Goal: Task Accomplishment & Management: Manage account settings

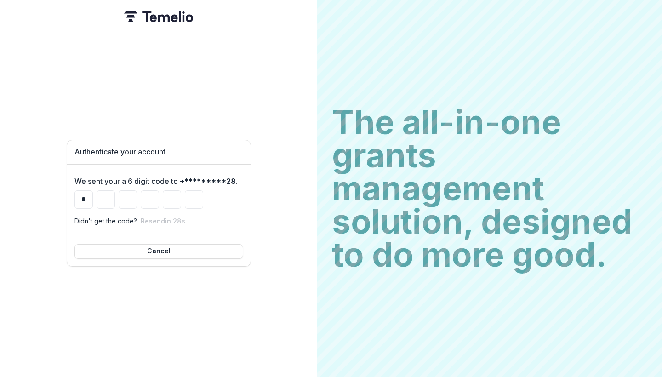
type input "*"
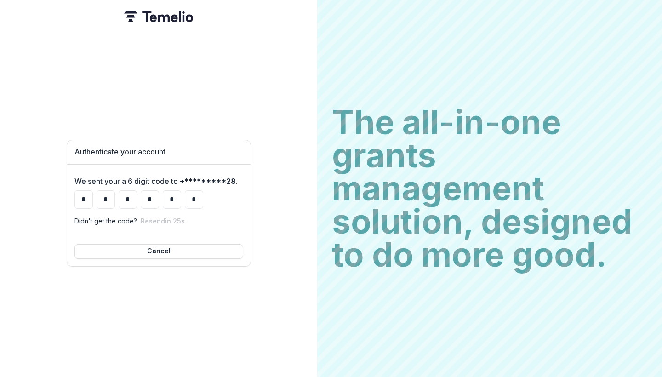
type input "*"
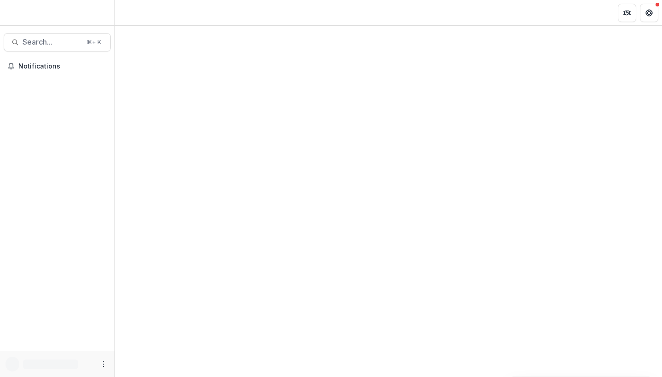
click at [249, 1] on header "Loading..." at bounding box center [388, 12] width 547 height 25
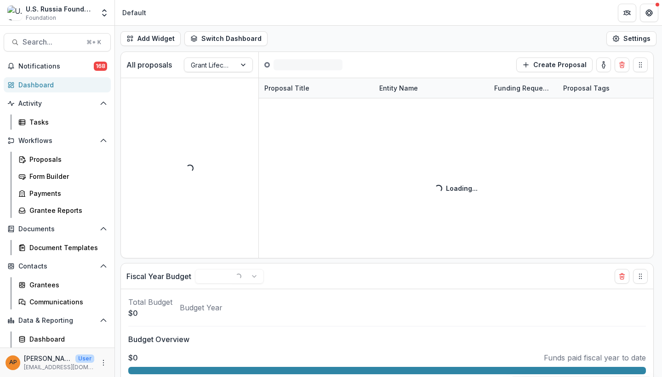
scroll to position [17, 0]
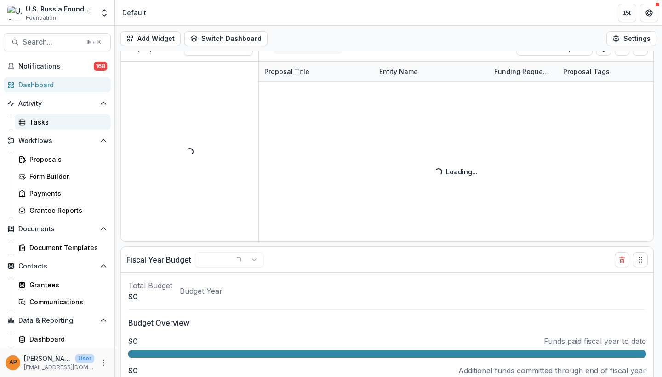
click at [54, 124] on div "Tasks" at bounding box center [66, 122] width 74 height 10
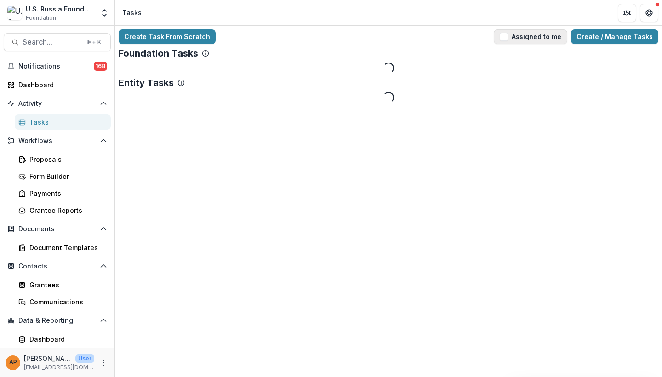
click at [508, 37] on span "button" at bounding box center [504, 37] width 8 height 8
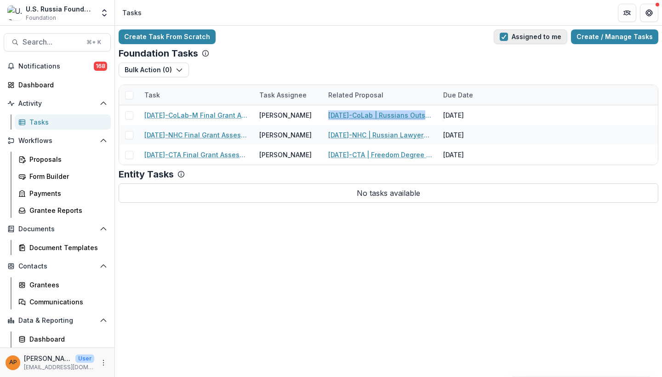
click at [523, 40] on button "Assigned to me" at bounding box center [531, 36] width 74 height 15
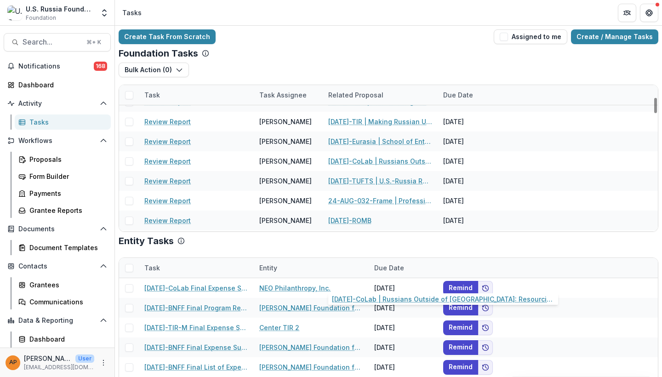
scroll to position [224, 0]
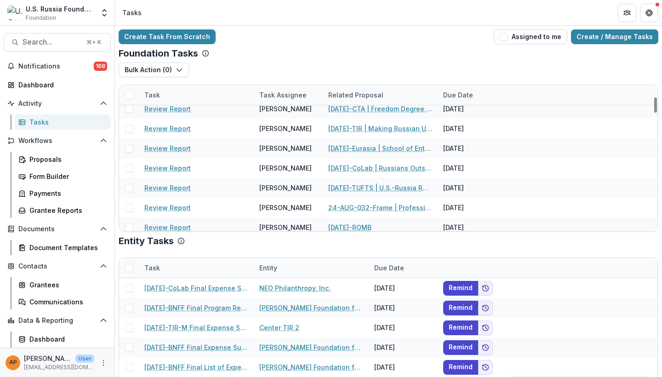
click at [285, 99] on div "Task Assignee" at bounding box center [283, 95] width 58 height 10
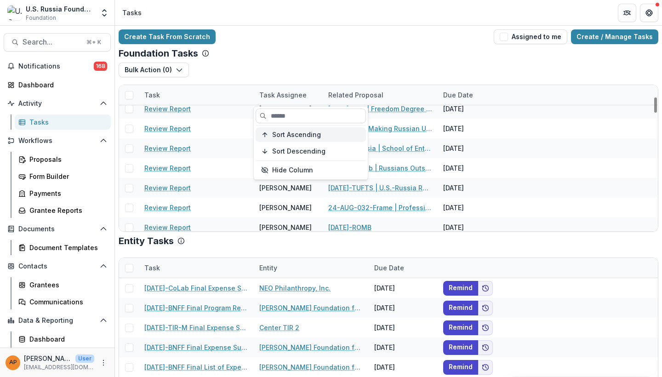
click at [293, 138] on span "Sort Ascending" at bounding box center [296, 135] width 49 height 8
click at [410, 38] on div "Create Task From Scratch Assigned to me Create / Manage Tasks" at bounding box center [389, 36] width 540 height 15
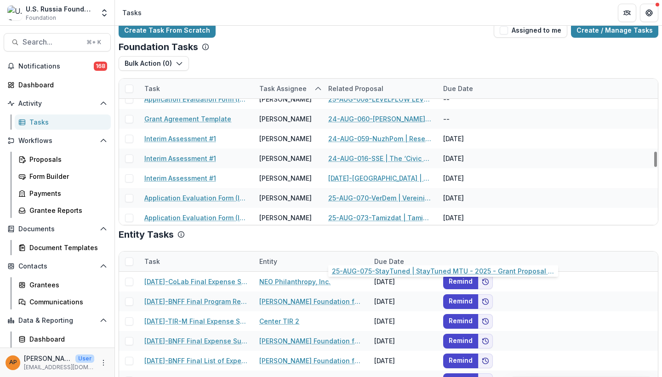
scroll to position [1400, 0]
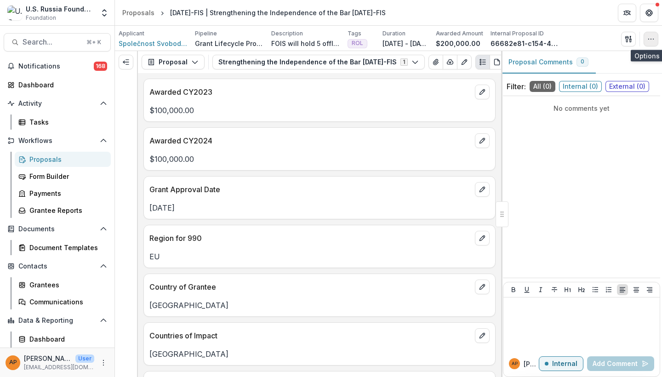
click at [654, 36] on icon "button" at bounding box center [651, 38] width 7 height 7
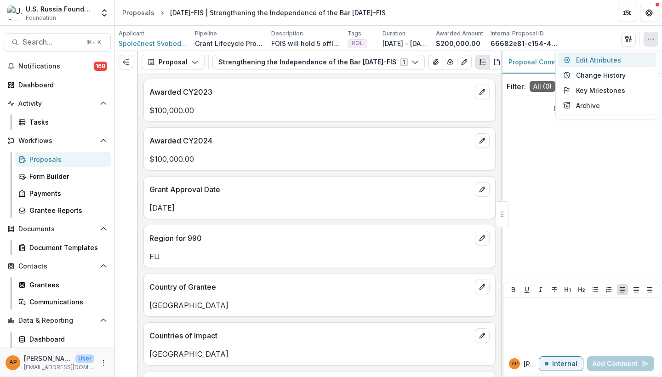
click at [611, 61] on button "Edit Attributes" at bounding box center [607, 59] width 98 height 15
type input "********"
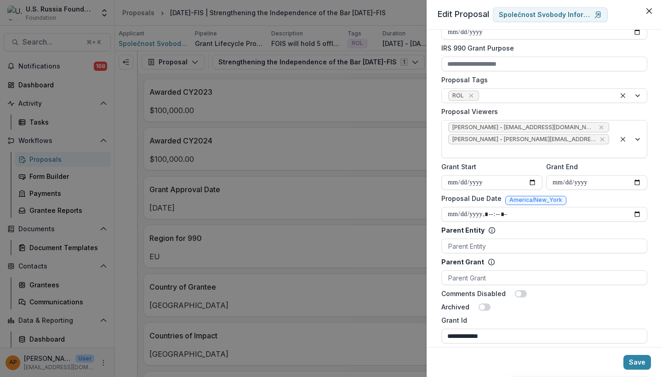
scroll to position [310, 0]
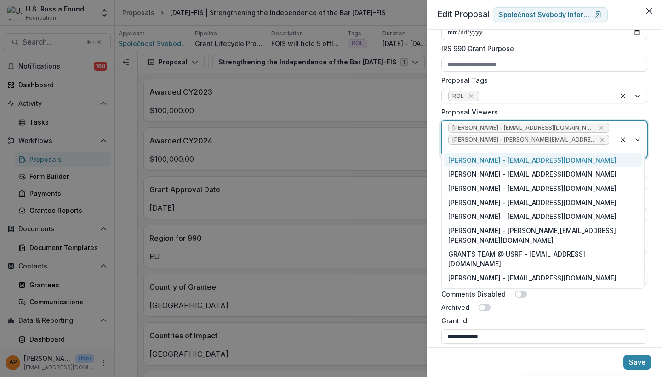
click at [567, 146] on div at bounding box center [528, 151] width 161 height 11
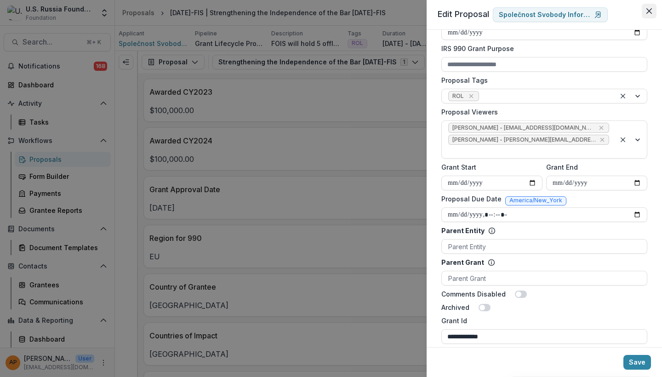
click at [652, 9] on button "Close" at bounding box center [649, 11] width 15 height 15
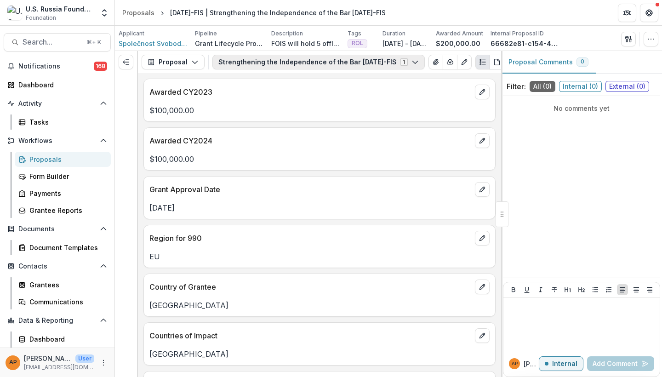
click at [238, 62] on button "Strengthening the Independence of the Bar 22-AUG-35-FIS 1" at bounding box center [319, 62] width 213 height 15
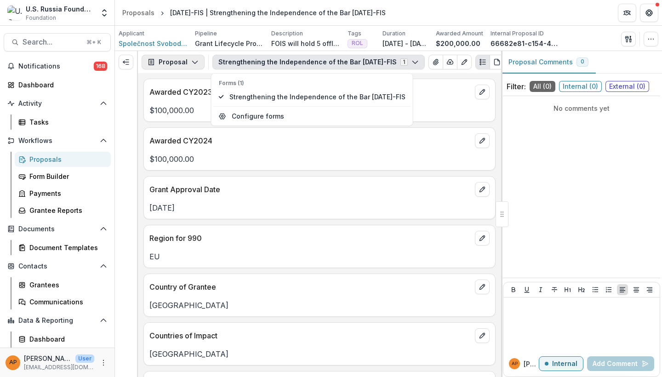
click at [188, 63] on button "Proposal" at bounding box center [173, 62] width 63 height 15
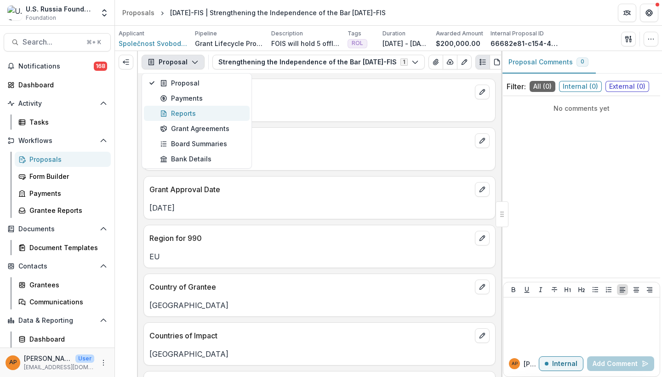
click at [194, 114] on div "Reports" at bounding box center [202, 114] width 84 height 10
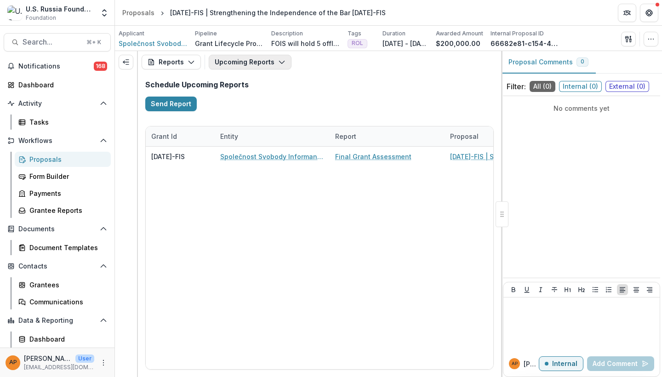
click at [267, 66] on button "Upcoming Reports" at bounding box center [250, 62] width 83 height 15
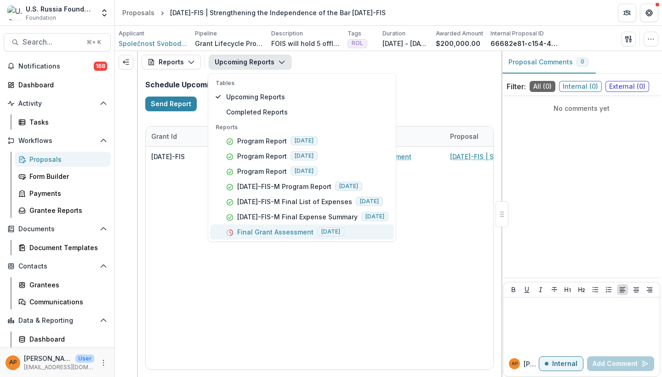
click at [294, 234] on p "Final Grant Assessment" at bounding box center [275, 232] width 76 height 10
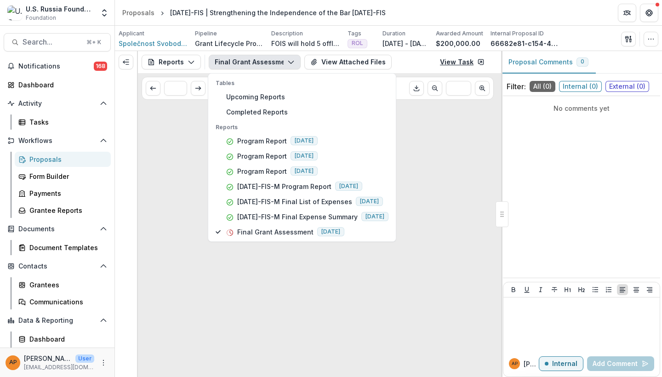
click at [460, 66] on link "View Task" at bounding box center [463, 62] width 56 height 15
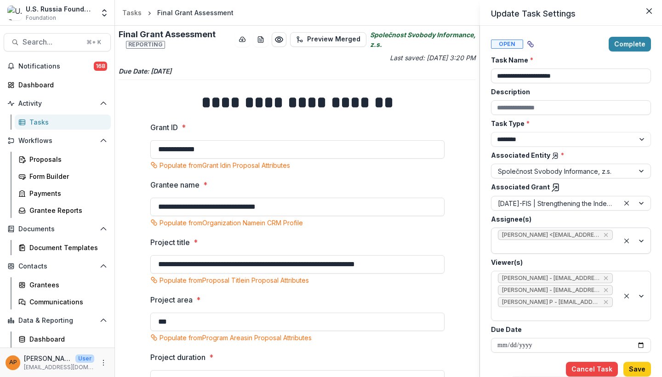
click at [554, 247] on div at bounding box center [555, 246] width 115 height 11
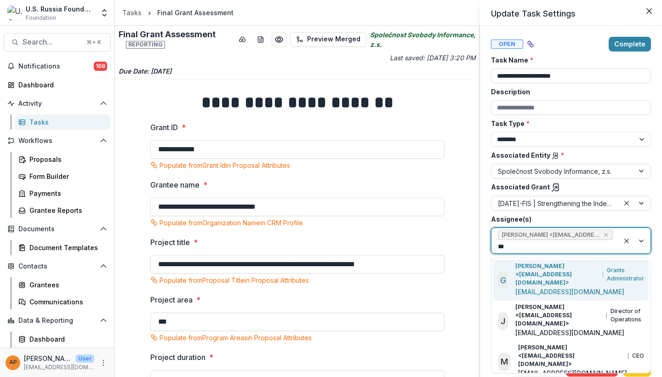
type input "****"
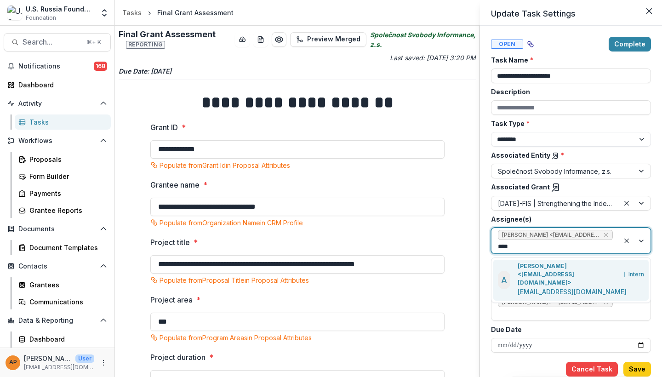
click at [534, 287] on p "[EMAIL_ADDRESS][DOMAIN_NAME]" at bounding box center [572, 292] width 109 height 10
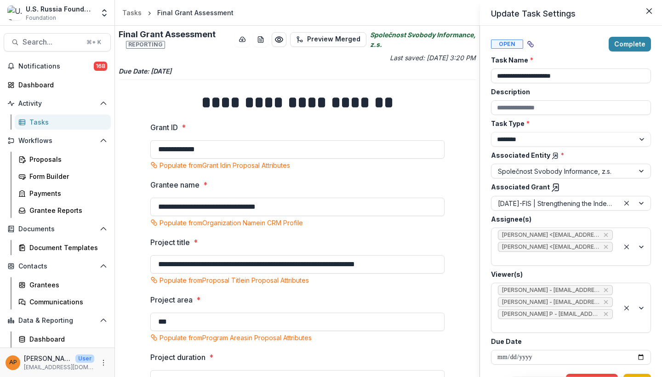
click at [640, 374] on button "Save" at bounding box center [638, 381] width 28 height 15
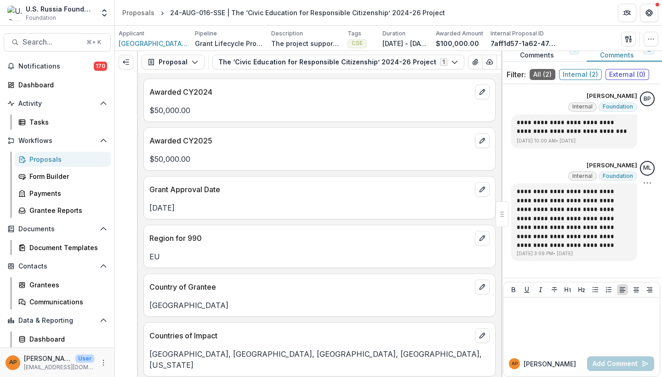
scroll to position [11, 0]
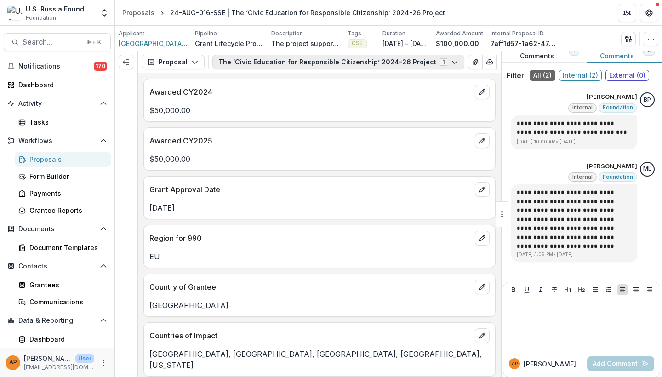
click at [281, 64] on button "The ‘Civic Education for Responsible Citizenship’ 2024-26 Project 1" at bounding box center [339, 62] width 252 height 15
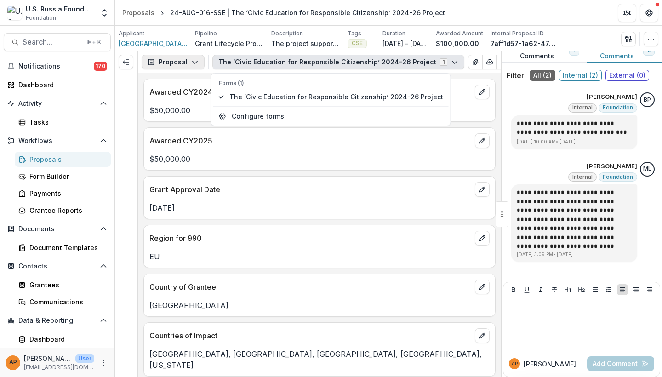
click at [182, 67] on button "Proposal" at bounding box center [173, 62] width 63 height 15
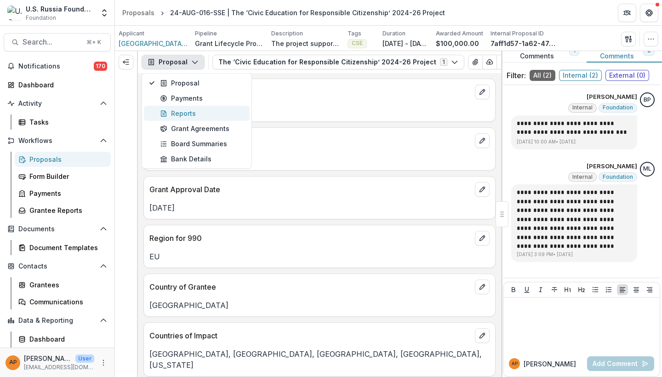
click at [198, 116] on div "Reports" at bounding box center [202, 114] width 84 height 10
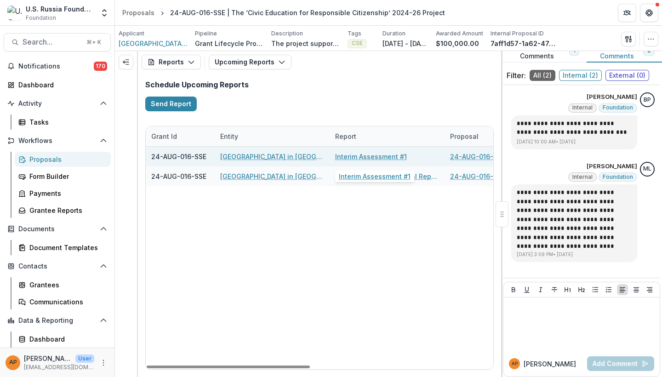
click at [357, 160] on link "Interim Assessment #1" at bounding box center [371, 157] width 72 height 10
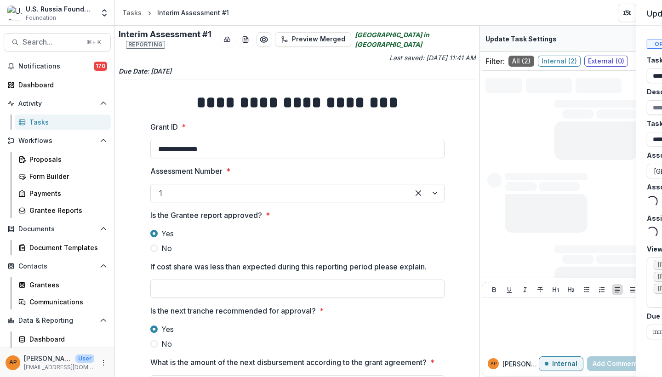
type input "*******"
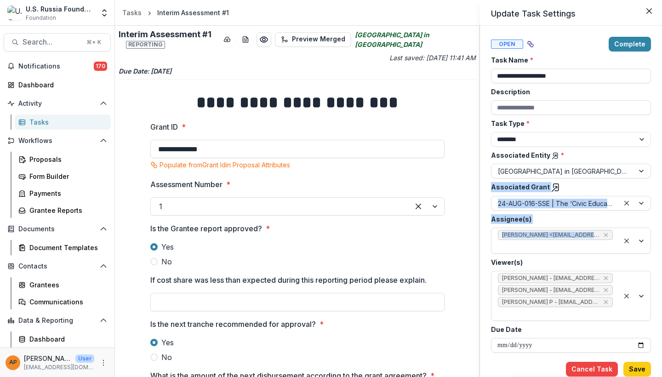
drag, startPoint x: 477, startPoint y: 185, endPoint x: 477, endPoint y: 248, distance: 62.6
click at [477, 248] on div "**********" at bounding box center [331, 188] width 662 height 377
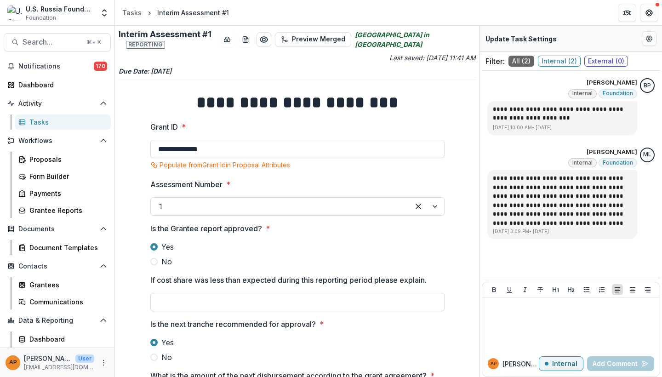
click at [649, 40] on circle "Edit Form Settings" at bounding box center [650, 39] width 2 height 2
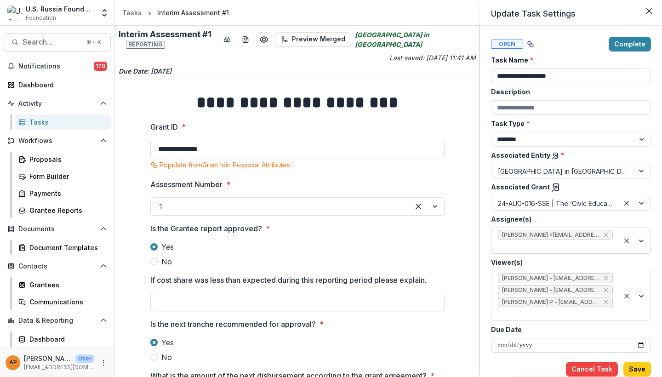
click at [529, 247] on div at bounding box center [555, 246] width 115 height 11
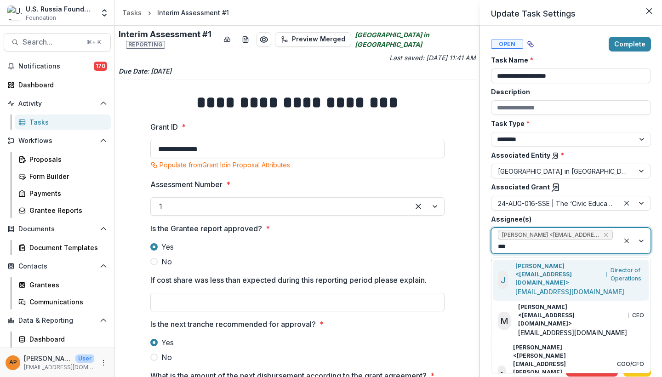
type input "****"
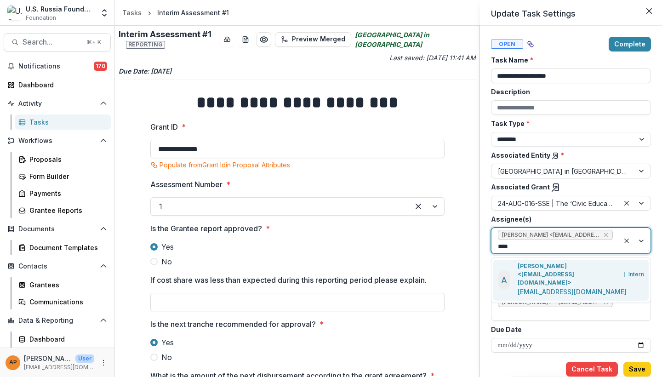
click at [529, 265] on p "[PERSON_NAME] <[EMAIL_ADDRESS][DOMAIN_NAME]>" at bounding box center [569, 274] width 103 height 25
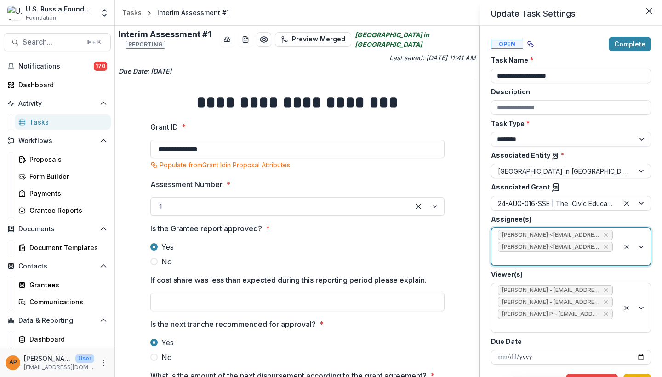
click at [642, 374] on button "Save" at bounding box center [638, 381] width 28 height 15
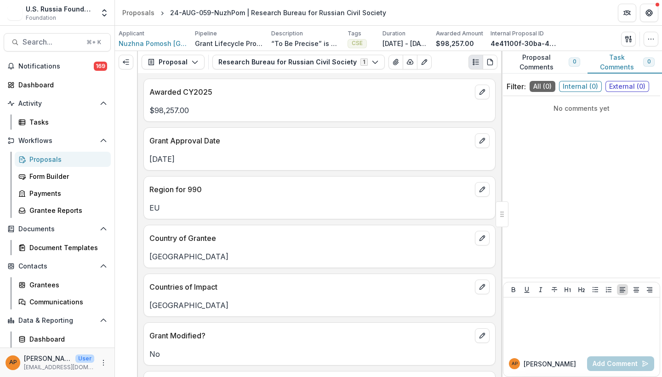
scroll to position [2, 0]
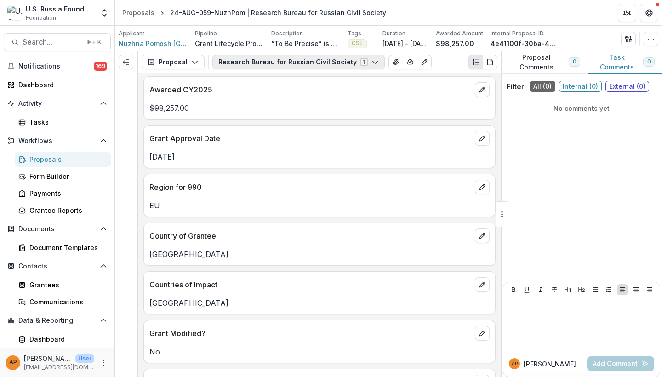
click at [301, 63] on button "Research Bureau for Russian Civil Society 1" at bounding box center [299, 62] width 172 height 15
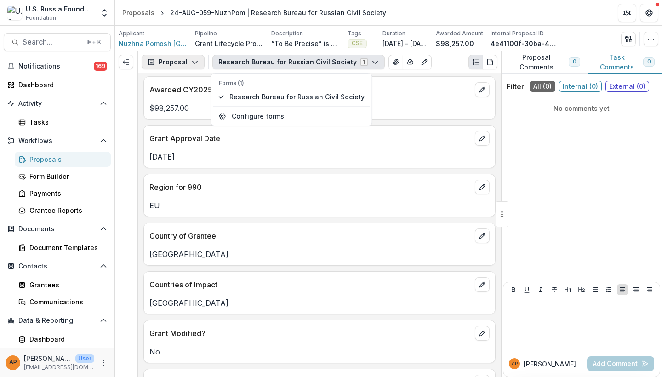
click at [199, 63] on button "Proposal" at bounding box center [173, 62] width 63 height 15
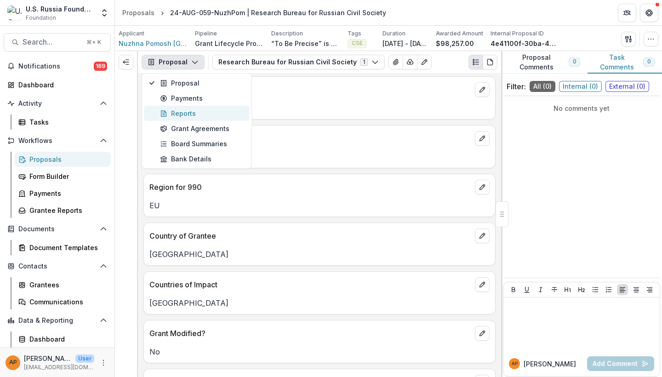
click at [199, 117] on div "Reports" at bounding box center [202, 114] width 84 height 10
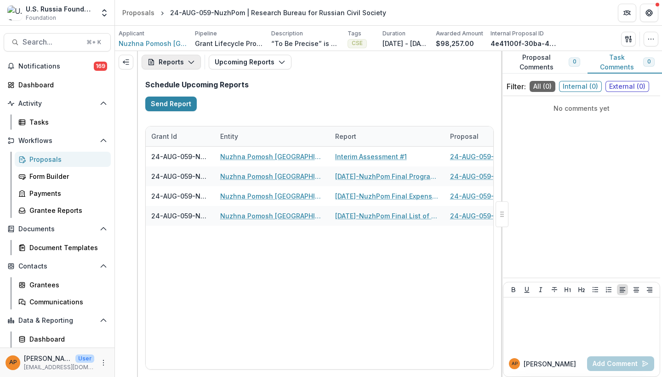
click at [190, 57] on button "Reports" at bounding box center [171, 62] width 59 height 15
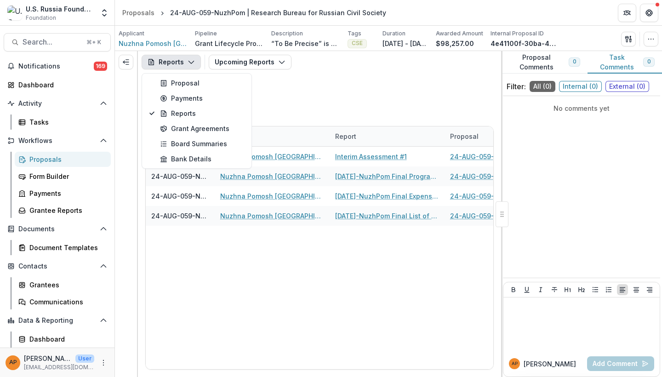
click at [281, 88] on h2 "Schedule Upcoming Reports" at bounding box center [319, 84] width 349 height 9
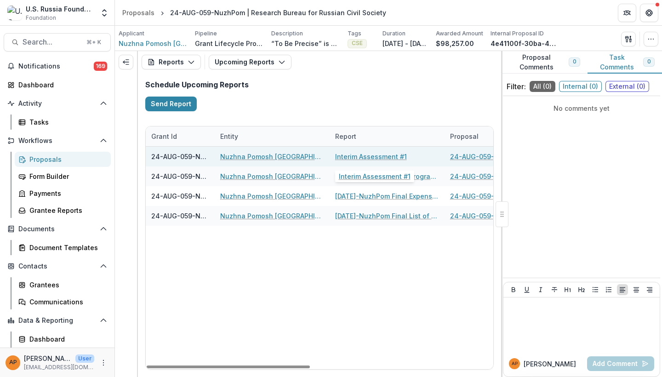
click at [350, 157] on link "Interim Assessment #1" at bounding box center [371, 157] width 72 height 10
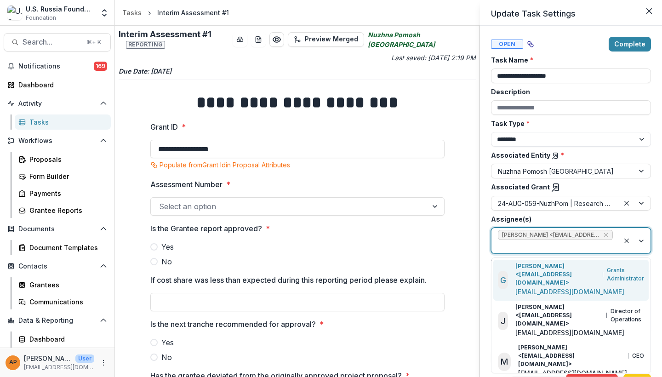
click at [529, 246] on div at bounding box center [555, 246] width 115 height 11
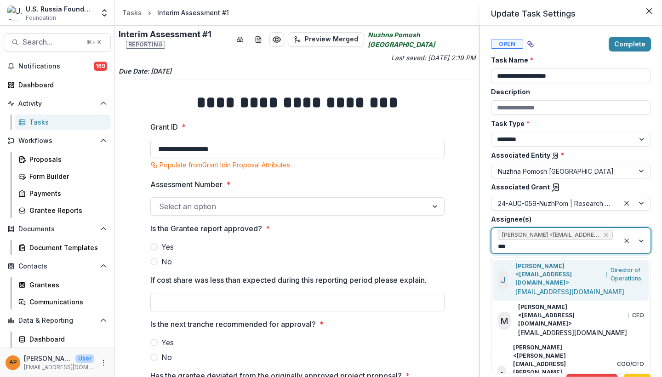
type input "****"
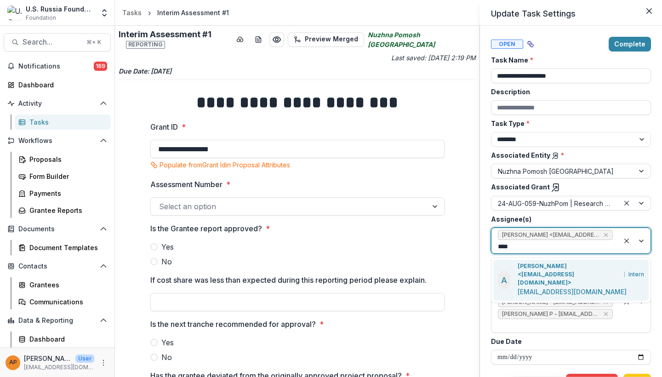
click at [533, 266] on p "[PERSON_NAME] <[EMAIL_ADDRESS][DOMAIN_NAME]>" at bounding box center [569, 274] width 103 height 25
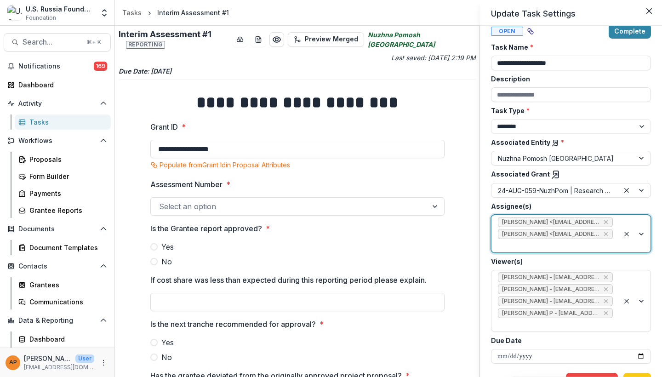
scroll to position [12, 0]
click at [650, 372] on div "**********" at bounding box center [571, 201] width 182 height 351
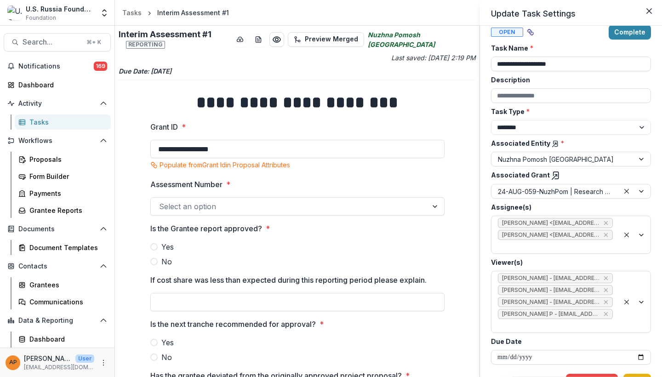
click at [642, 374] on button "Save" at bounding box center [638, 381] width 28 height 15
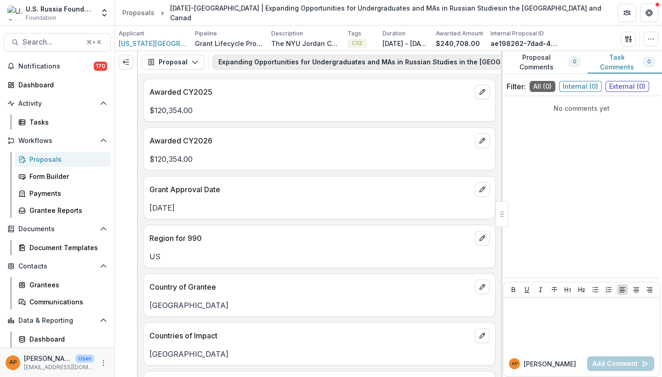
click at [314, 61] on button "Expanding Opportunities for Undergraduates and MAs in Russian Studies in the [G…" at bounding box center [412, 62] width 399 height 15
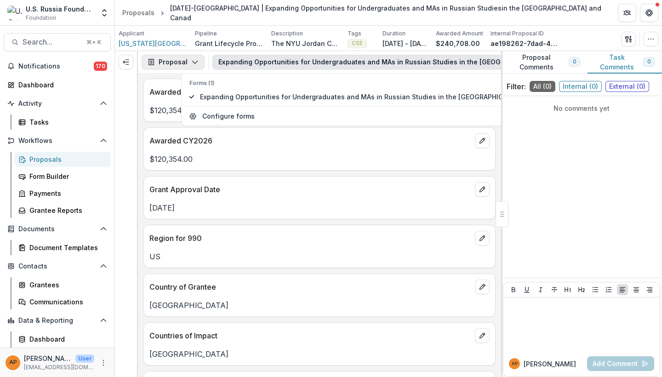
click at [168, 59] on button "Proposal" at bounding box center [173, 62] width 63 height 15
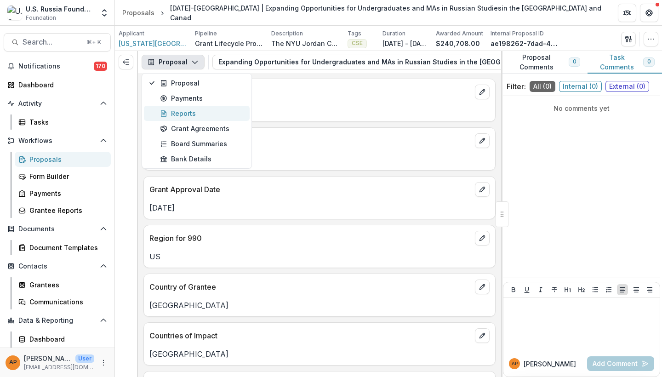
click at [193, 119] on button "Reports" at bounding box center [197, 113] width 106 height 15
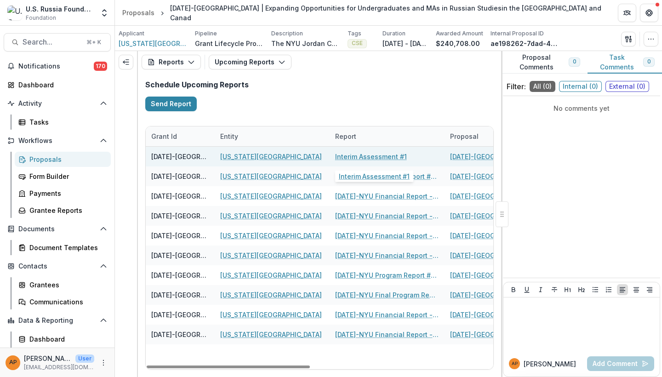
click at [379, 157] on link "Interim Assessment #1" at bounding box center [371, 157] width 72 height 10
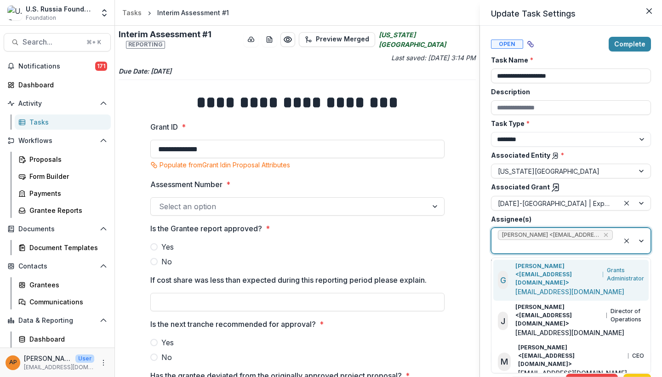
click at [544, 248] on div at bounding box center [555, 246] width 115 height 11
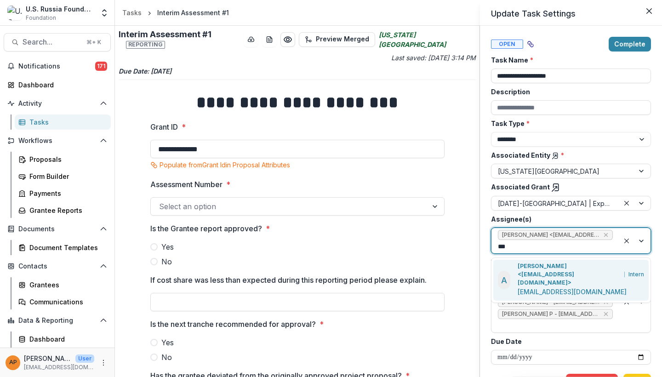
type input "****"
click at [556, 287] on p "[EMAIL_ADDRESS][DOMAIN_NAME]" at bounding box center [572, 292] width 109 height 10
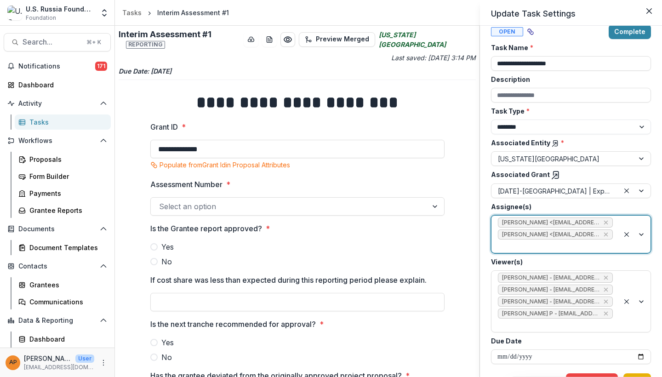
scroll to position [12, 0]
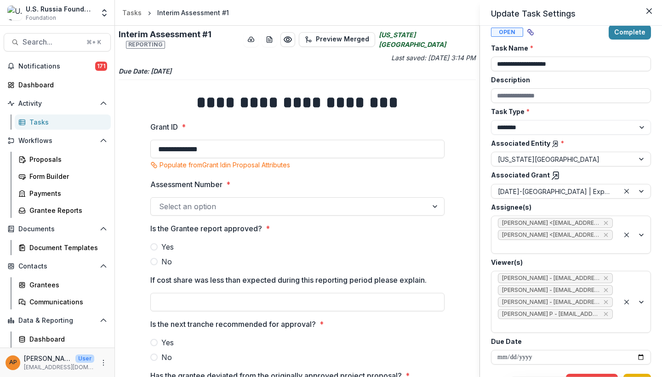
click at [641, 374] on button "Save" at bounding box center [638, 381] width 28 height 15
